Goal: Communication & Community: Ask a question

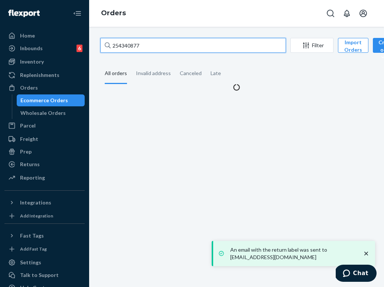
click at [136, 47] on input "254340877" at bounding box center [193, 45] width 186 height 15
type input "254699223"
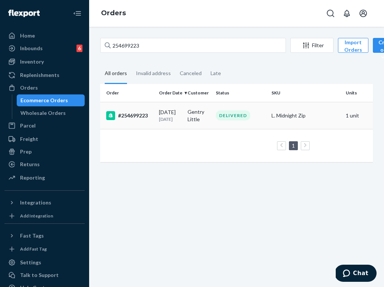
click at [196, 114] on td "Gentry Little" at bounding box center [199, 115] width 29 height 27
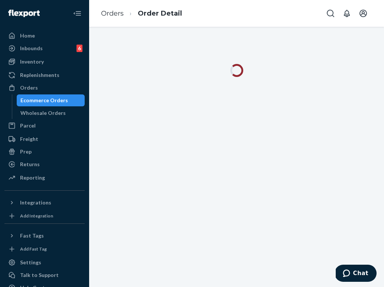
click at [373, 278] on button "Chat" at bounding box center [356, 273] width 42 height 17
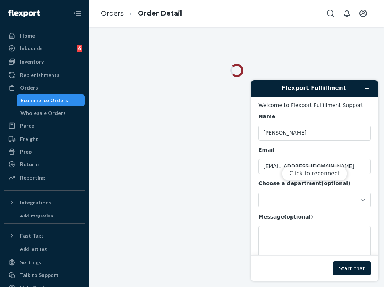
click at [314, 241] on div "Click to reconnect" at bounding box center [314, 180] width 127 height 201
click at [329, 174] on button "Click to reconnect" at bounding box center [315, 174] width 66 height 14
click at [295, 233] on textarea "Message (optional)" at bounding box center [315, 247] width 112 height 42
paste textarea "254699223"
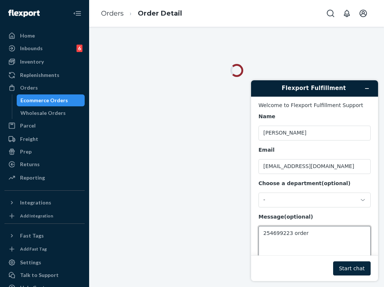
type textarea "254699223 order"
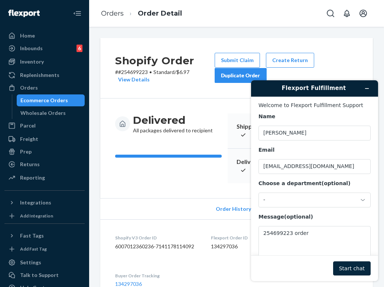
click at [351, 268] on button "Start chat" at bounding box center [353, 268] width 38 height 14
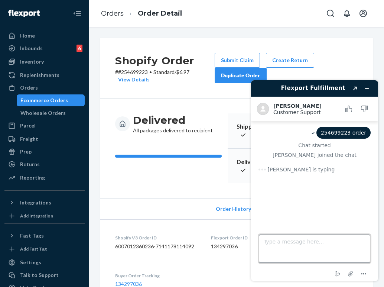
click at [283, 244] on textarea "Type a message here..." at bounding box center [315, 249] width 112 height 28
paste textarea "DHL eCommerce tracking: 9261290304432734309201"
type textarea "DHL eCommerce tracking: 9261290304432734309201"
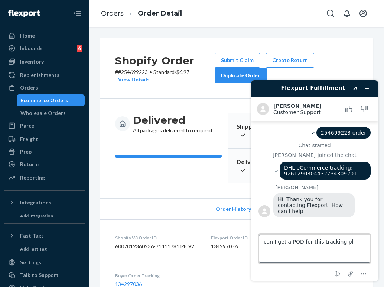
type textarea "can I get a POD for this tracking pls"
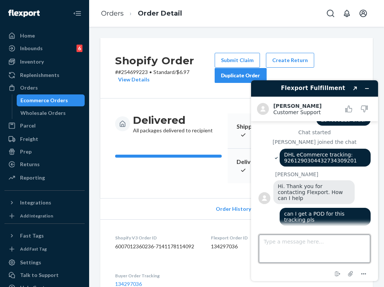
scroll to position [12, 0]
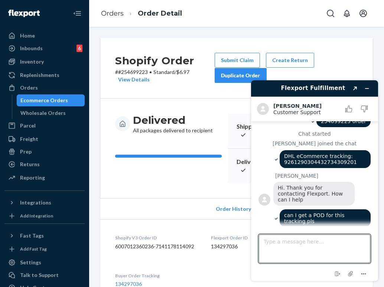
click at [186, 169] on div "Delivered All packages delivered to recipient" at bounding box center [168, 148] width 107 height 70
click at [365, 90] on icon "Minimize widget" at bounding box center [367, 88] width 5 height 5
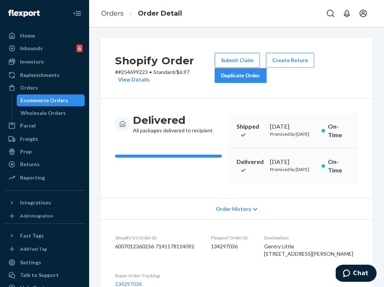
drag, startPoint x: 299, startPoint y: 276, endPoint x: 288, endPoint y: 260, distance: 18.9
click at [288, 258] on div "Gentry Little [STREET_ADDRESS][PERSON_NAME]" at bounding box center [311, 250] width 94 height 15
copy span "[STREET_ADDRESS][PERSON_NAME]"
click at [367, 279] on button "Chat" at bounding box center [356, 273] width 42 height 17
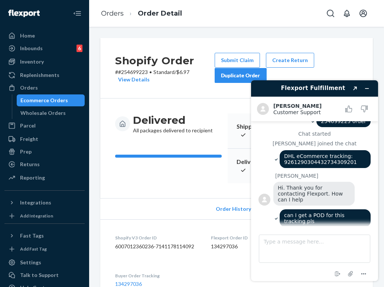
scroll to position [55, 0]
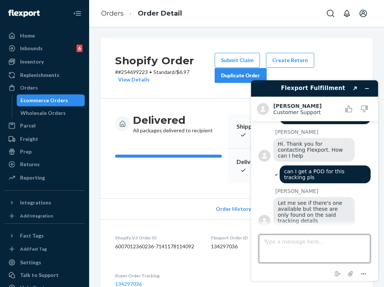
click at [298, 243] on textarea "Type a message here..." at bounding box center [315, 249] width 112 height 28
type textarea "thanks!"
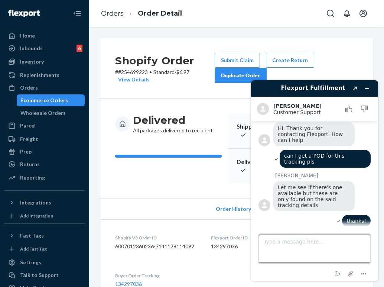
scroll to position [111, 0]
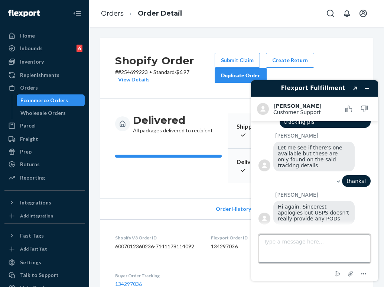
click at [301, 248] on textarea "Type a message here..." at bounding box center [315, 249] width 112 height 28
click at [301, 247] on textarea "Type a message here..." at bounding box center [315, 249] width 112 height 28
type textarea "alright!"
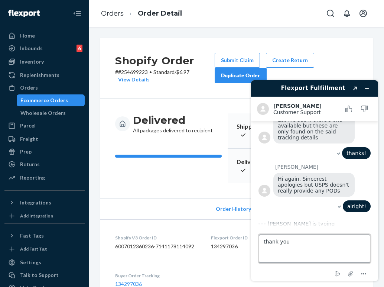
type textarea "thank you!"
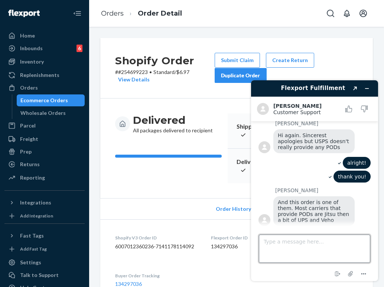
click at [298, 243] on textarea "Type a message here..." at bounding box center [315, 249] width 112 height 28
type textarea "thank you so much for your help!"
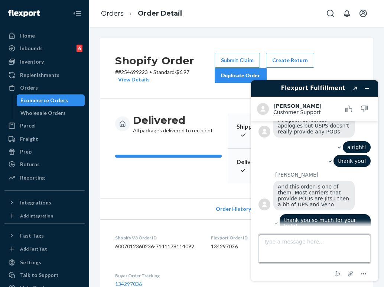
scroll to position [236, 0]
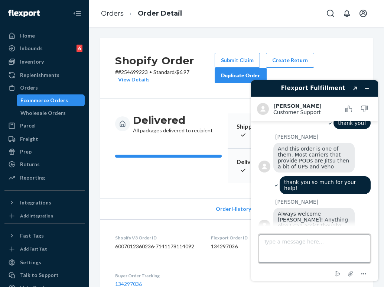
click at [295, 235] on textarea "Type a message here..." at bounding box center [315, 249] width 112 height 28
type textarea "none so far. thanks again"
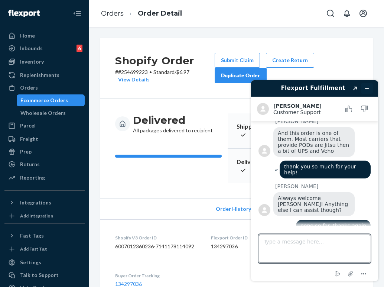
click at [366, 90] on icon "Minimize widget" at bounding box center [367, 88] width 5 height 5
